Goal: Navigation & Orientation: Find specific page/section

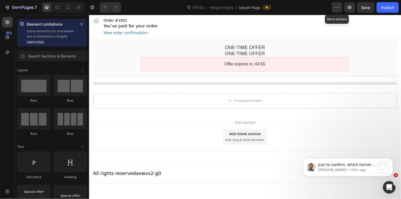
click at [336, 7] on icon "button" at bounding box center [336, 7] width 5 height 5
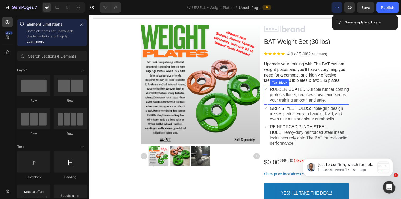
scroll to position [88, 0]
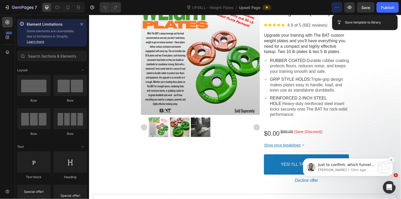
click at [390, 159] on icon "Dismiss notification" at bounding box center [391, 160] width 3 height 3
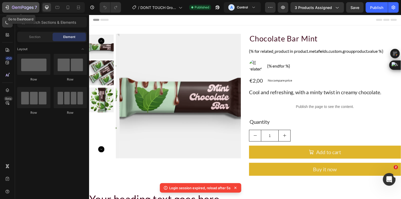
click at [6, 6] on icon "button" at bounding box center [6, 7] width 5 height 5
